Goal: Task Accomplishment & Management: Manage account settings

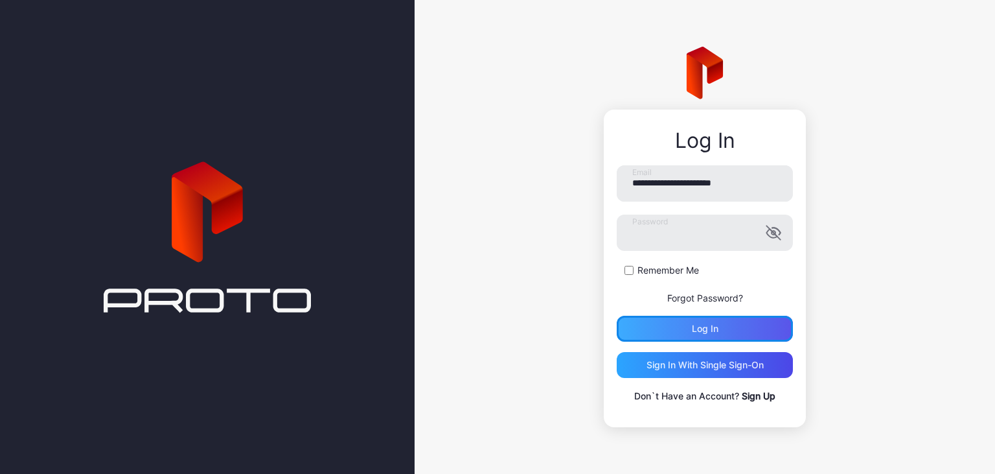
click at [635, 328] on div "Log in" at bounding box center [705, 329] width 176 height 26
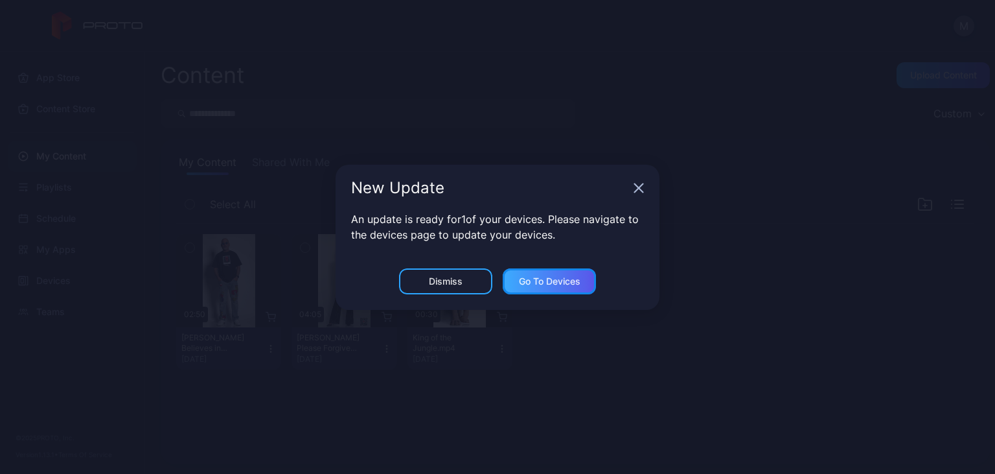
click at [533, 278] on div "Go to devices" at bounding box center [550, 281] width 62 height 10
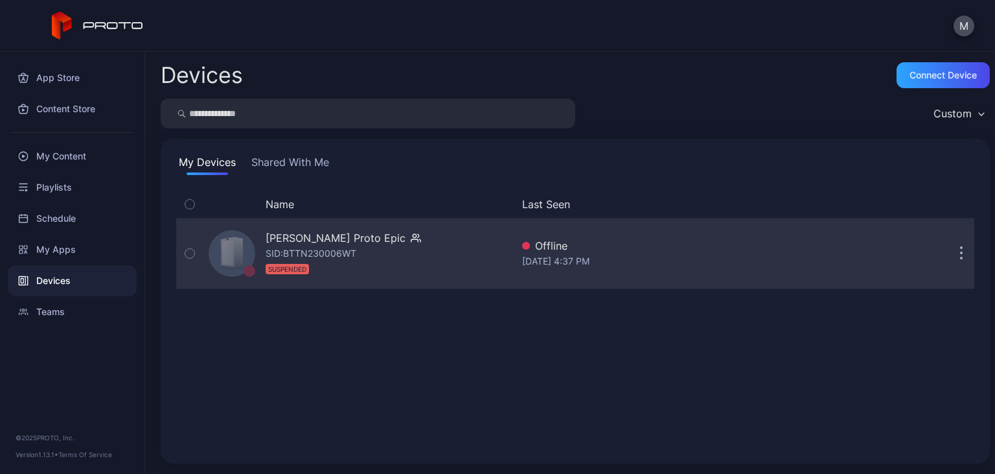
click at [964, 255] on button "button" at bounding box center [962, 253] width 26 height 26
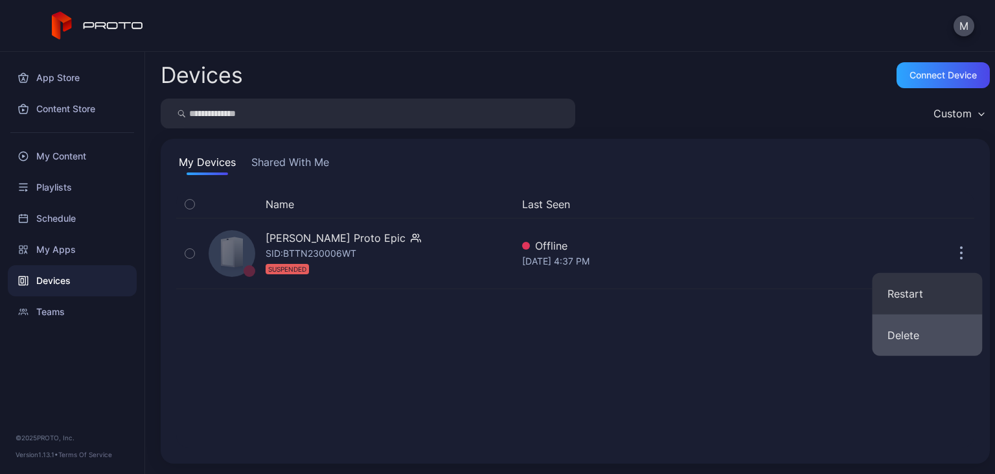
click at [913, 335] on button "Delete" at bounding box center [927, 334] width 110 height 41
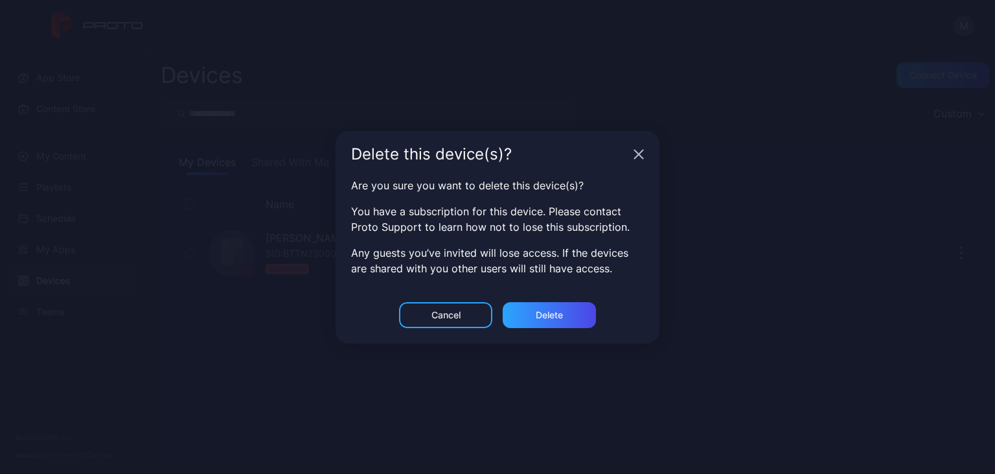
click at [641, 154] on icon "button" at bounding box center [639, 154] width 10 height 10
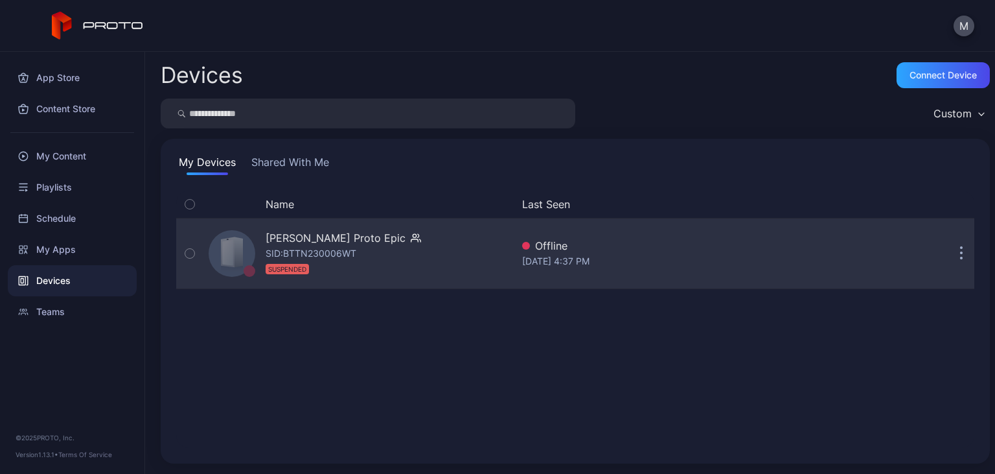
click at [960, 258] on button "button" at bounding box center [962, 253] width 26 height 26
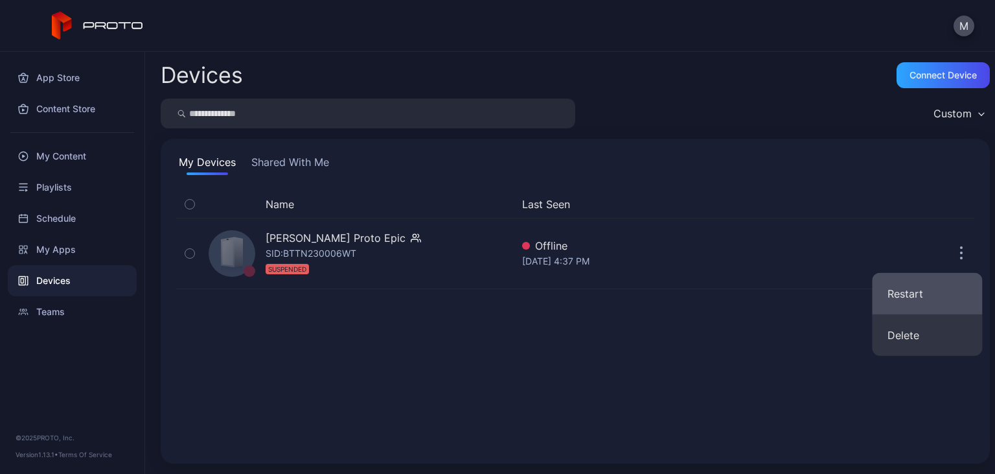
click at [913, 301] on button "Restart" at bounding box center [927, 293] width 110 height 41
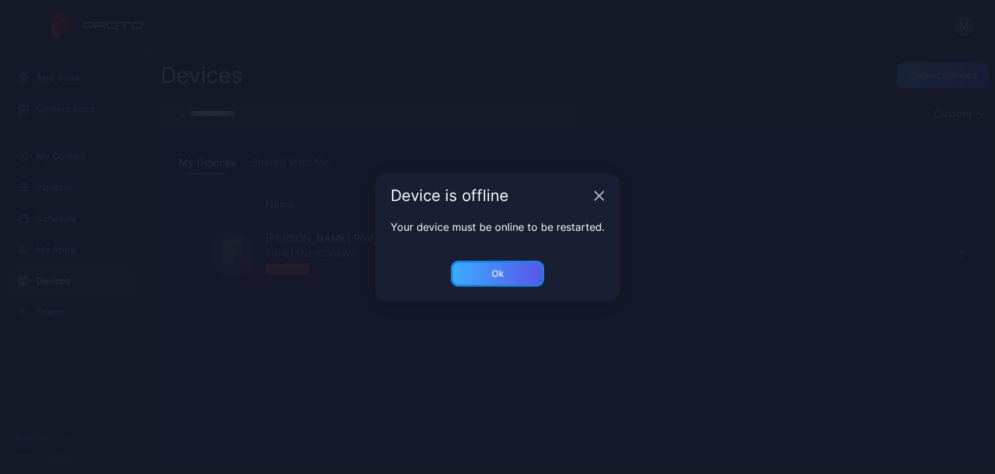
click at [499, 277] on div "Ok" at bounding box center [498, 273] width 12 height 10
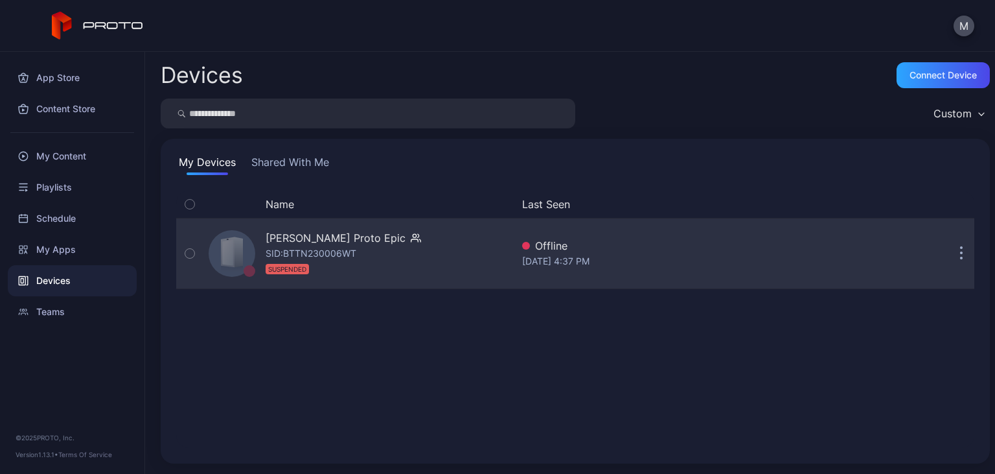
click at [962, 255] on icon "button" at bounding box center [962, 254] width 2 height 2
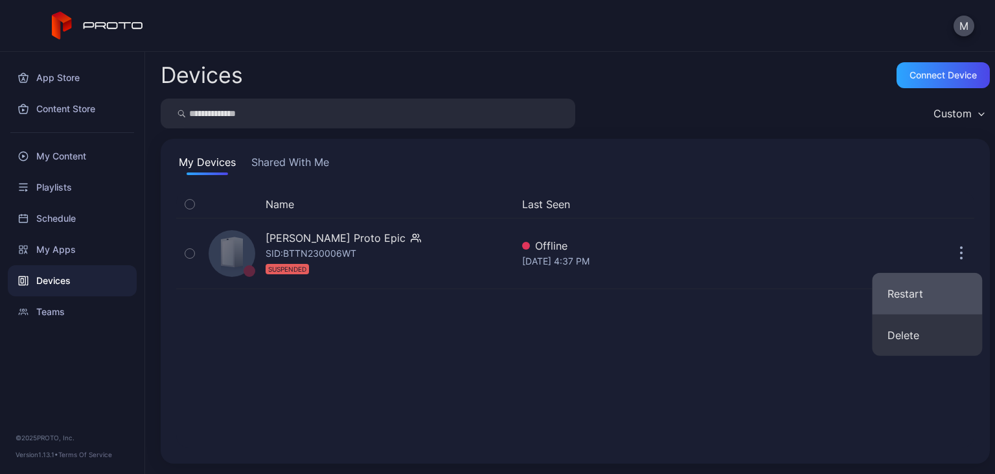
click at [899, 297] on button "Restart" at bounding box center [927, 293] width 110 height 41
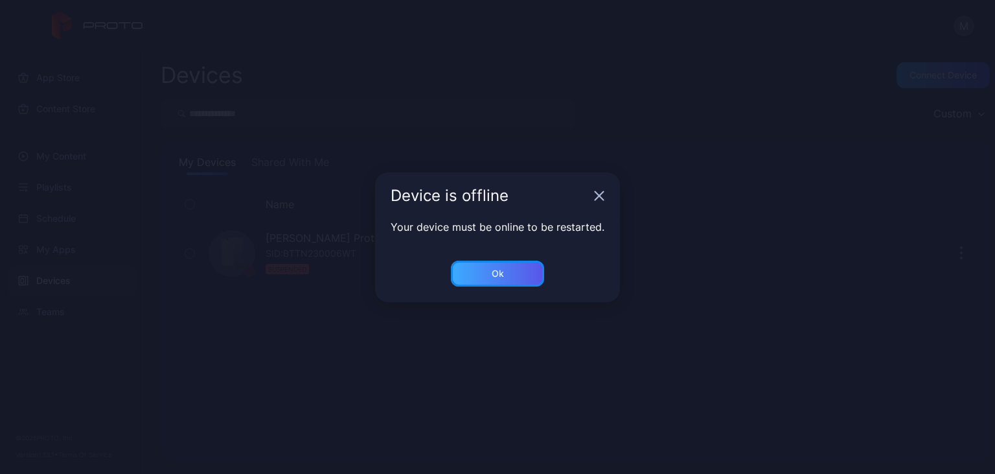
click at [485, 279] on div "Ok" at bounding box center [497, 273] width 93 height 26
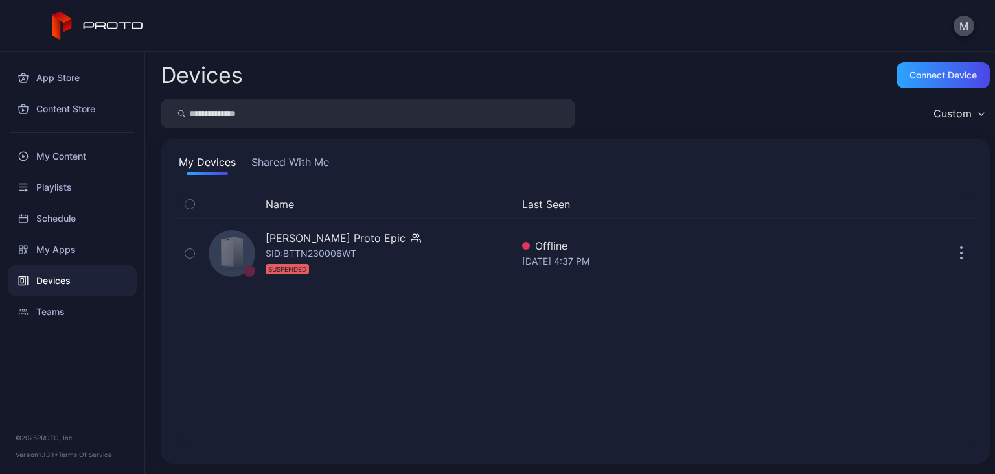
click at [278, 163] on button "Shared With Me" at bounding box center [290, 164] width 83 height 21
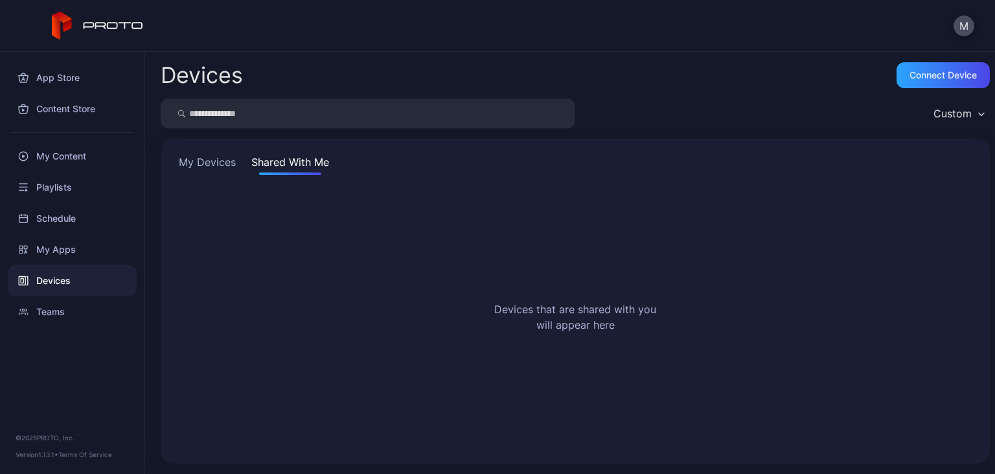
click at [203, 164] on button "My Devices" at bounding box center [207, 164] width 62 height 21
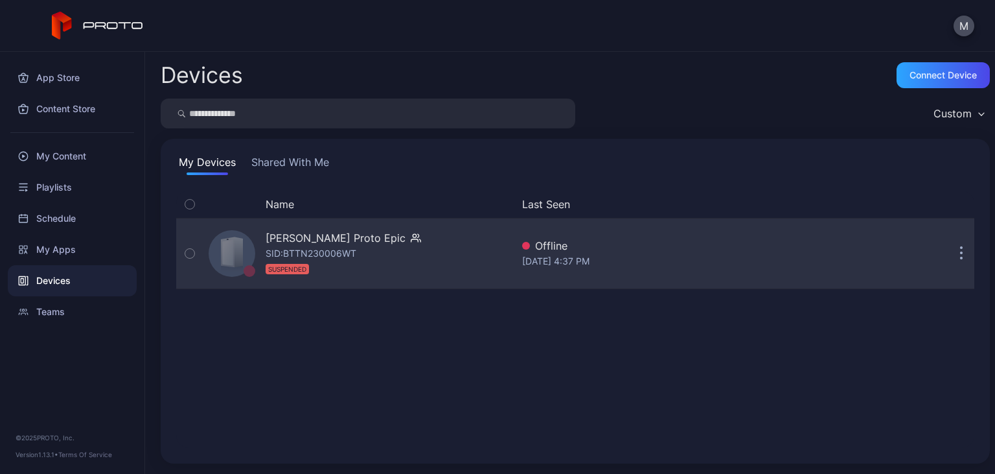
click at [187, 248] on icon "button" at bounding box center [189, 253] width 9 height 14
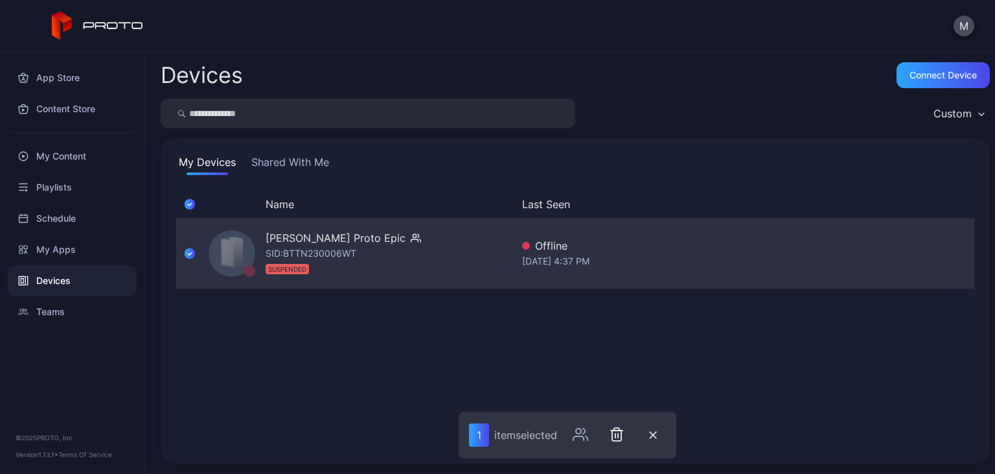
click at [886, 242] on div "[PERSON_NAME] Proto Epic SID: BTTN230006WT SUSPENDED Offline [DATE] 4:37 PM" at bounding box center [575, 253] width 798 height 65
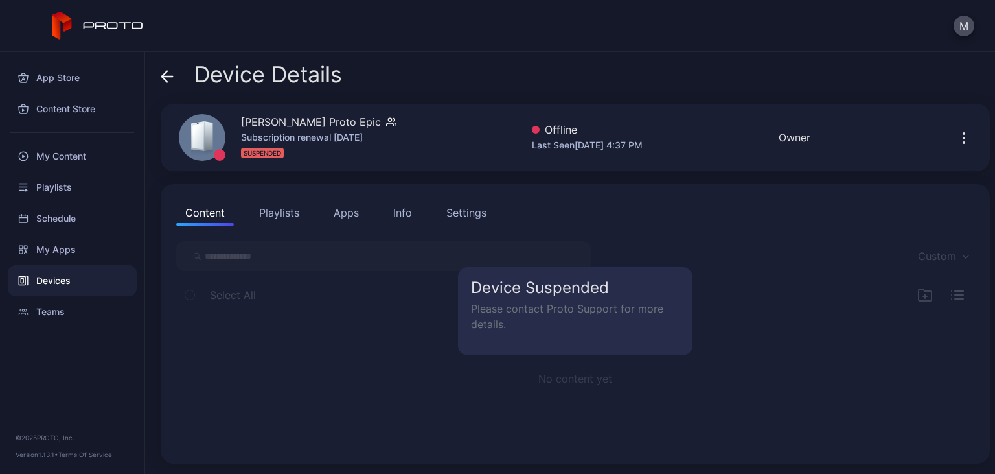
click at [160, 77] on div "Device Details [PERSON_NAME] Proto Epic Subscription renewal [DATE] SUSPENDED O…" at bounding box center [570, 263] width 850 height 422
click at [165, 78] on icon at bounding box center [164, 76] width 5 height 11
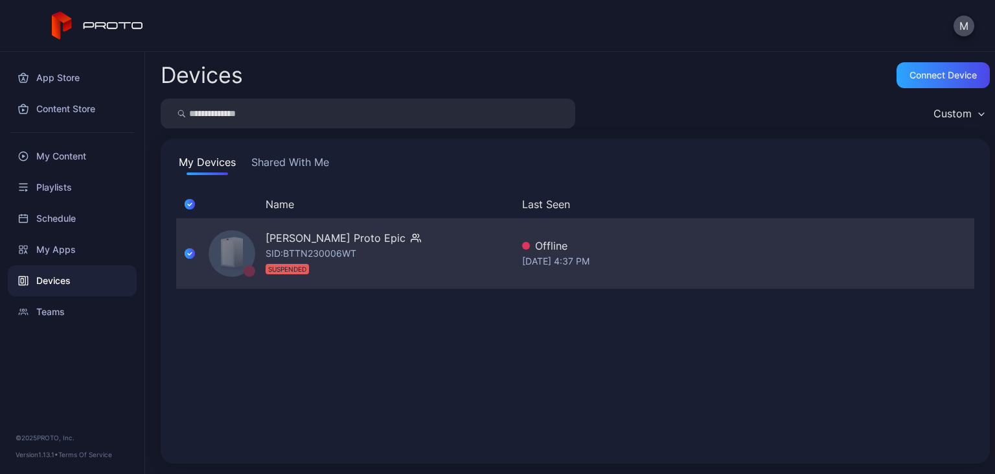
click at [577, 258] on div "[DATE] 4:37 PM" at bounding box center [666, 261] width 289 height 16
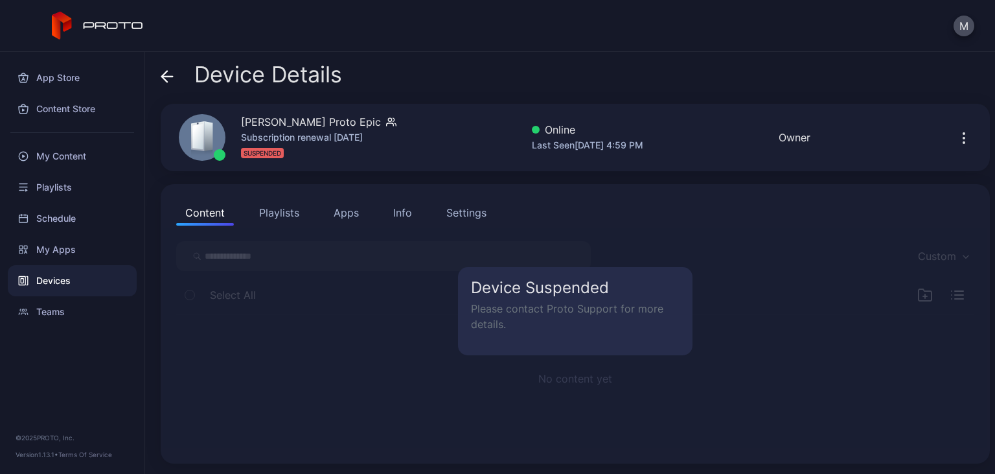
click at [966, 146] on button "button" at bounding box center [964, 137] width 21 height 26
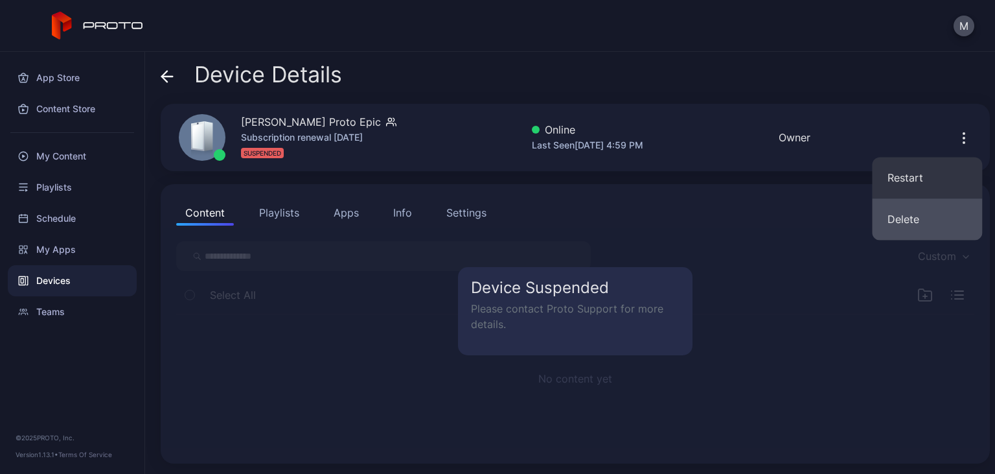
click at [909, 217] on button "Delete" at bounding box center [927, 218] width 110 height 41
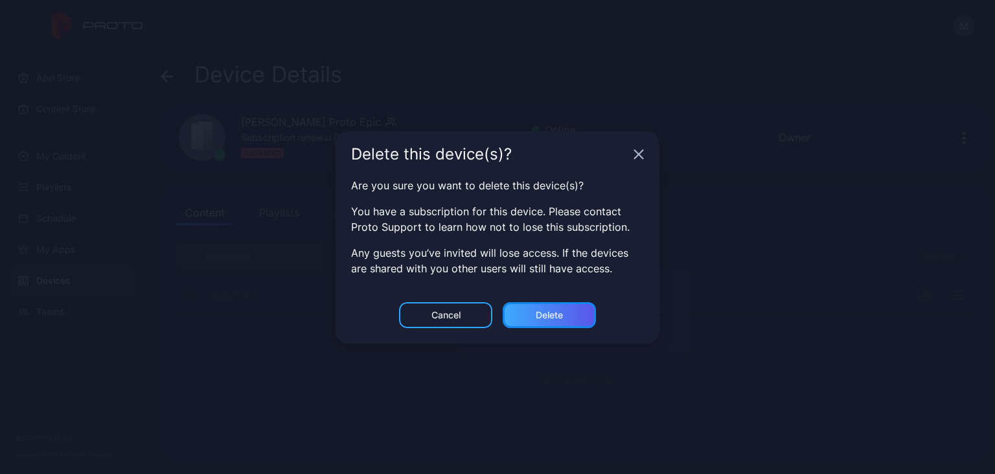
click at [546, 315] on div "Delete" at bounding box center [549, 315] width 27 height 10
